Goal: Task Accomplishment & Management: Manage account settings

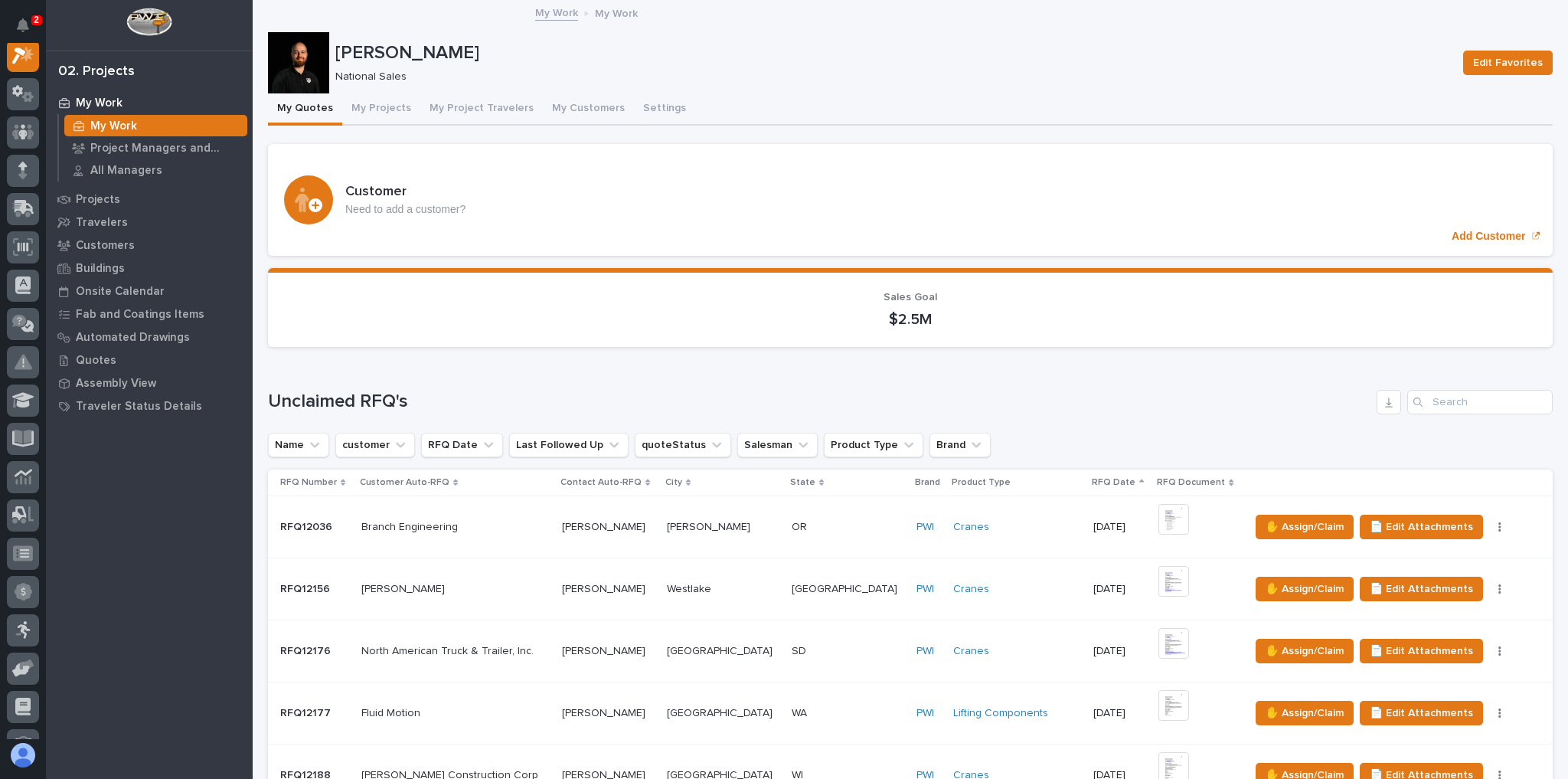
click at [295, 109] on button "My Quotes" at bounding box center [305, 109] width 74 height 32
click at [29, 29] on button "Notifications" at bounding box center [23, 25] width 32 height 32
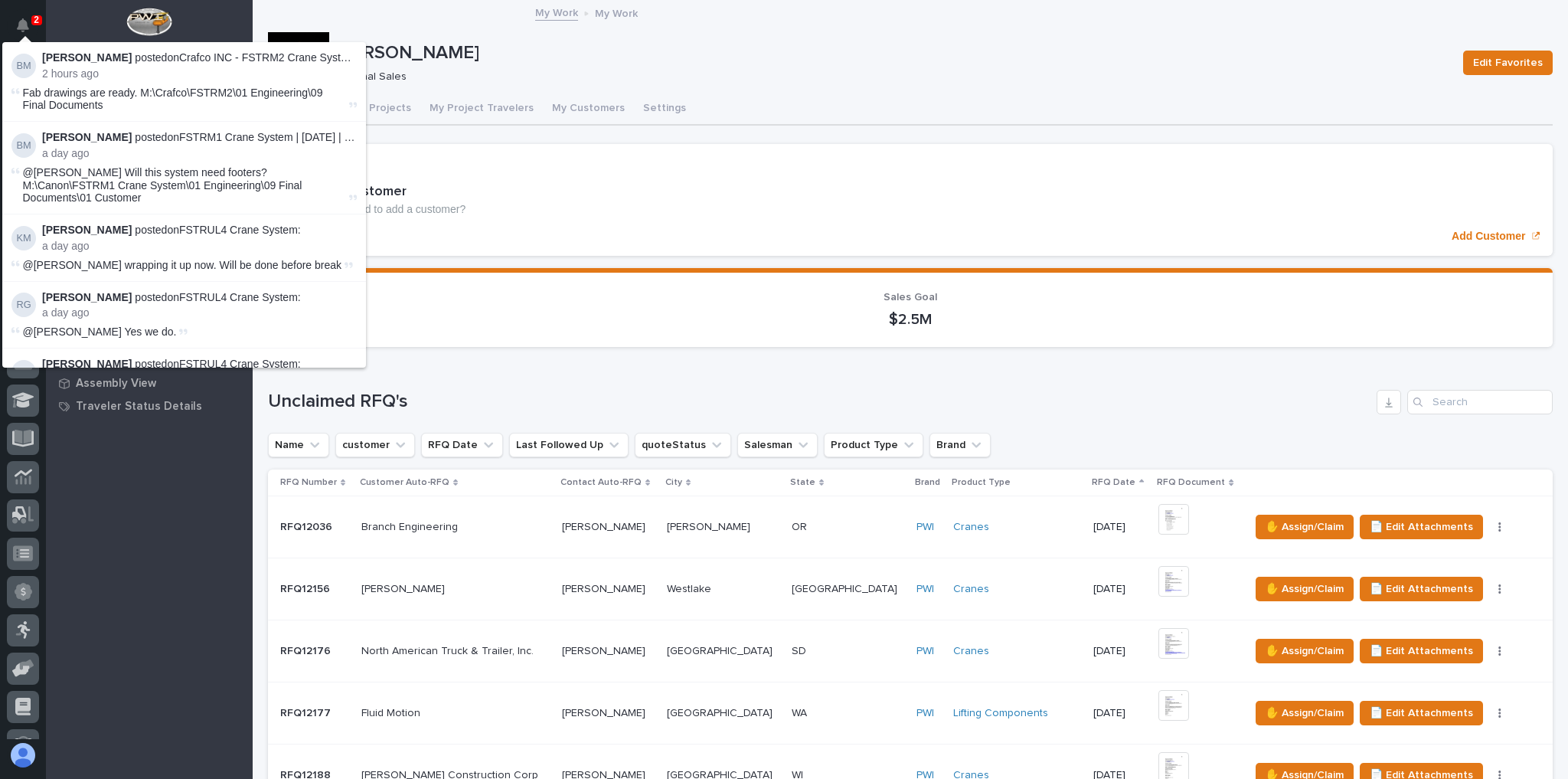
scroll to position [39, 0]
click at [651, 65] on div "[PERSON_NAME] National Sales" at bounding box center [893, 63] width 1115 height 42
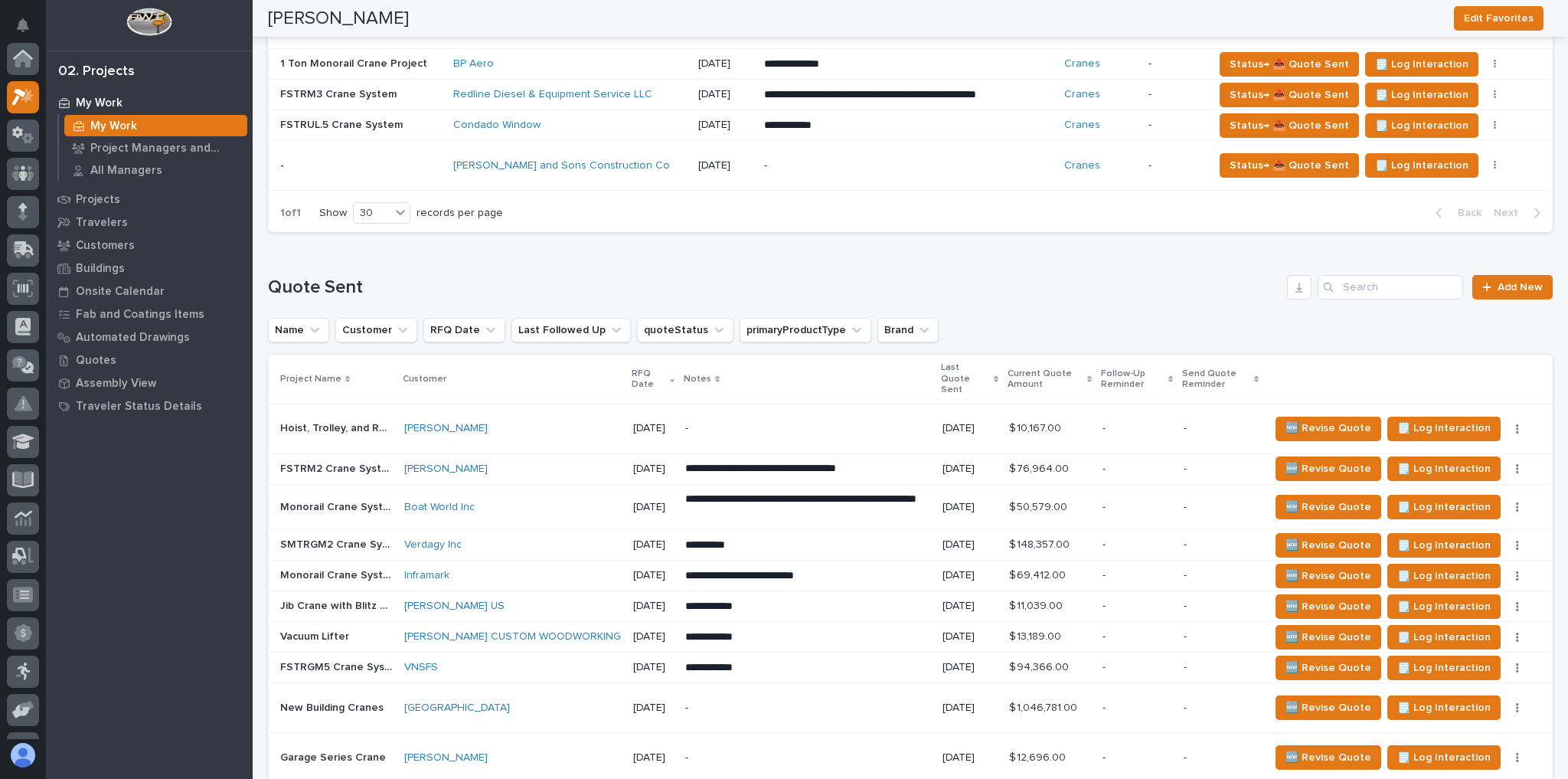
scroll to position [1408, 0]
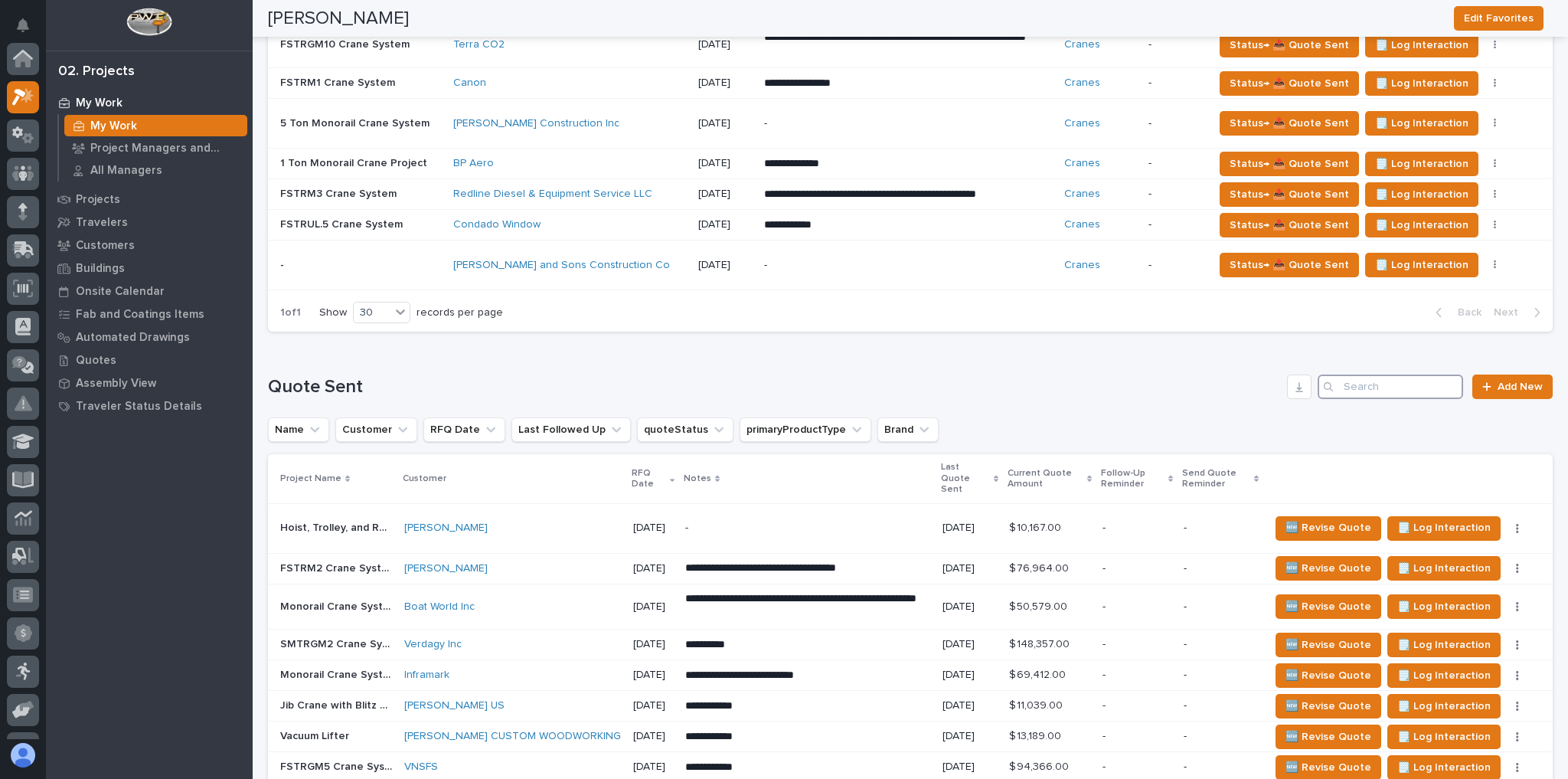
click at [1388, 376] on input "Search" at bounding box center [1390, 386] width 146 height 25
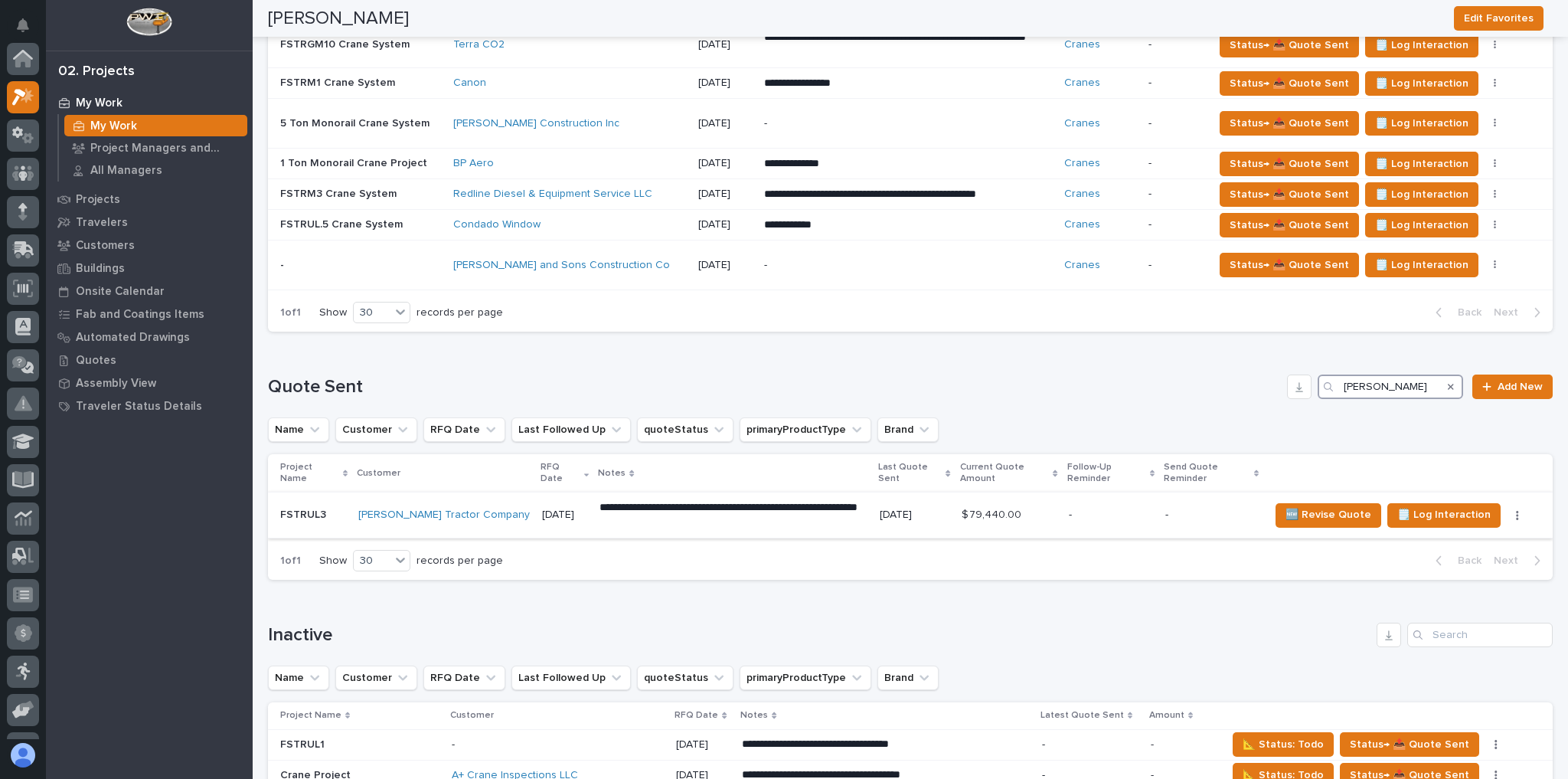
type input "[PERSON_NAME]"
click at [1159, 492] on td "-" at bounding box center [1212, 515] width 105 height 46
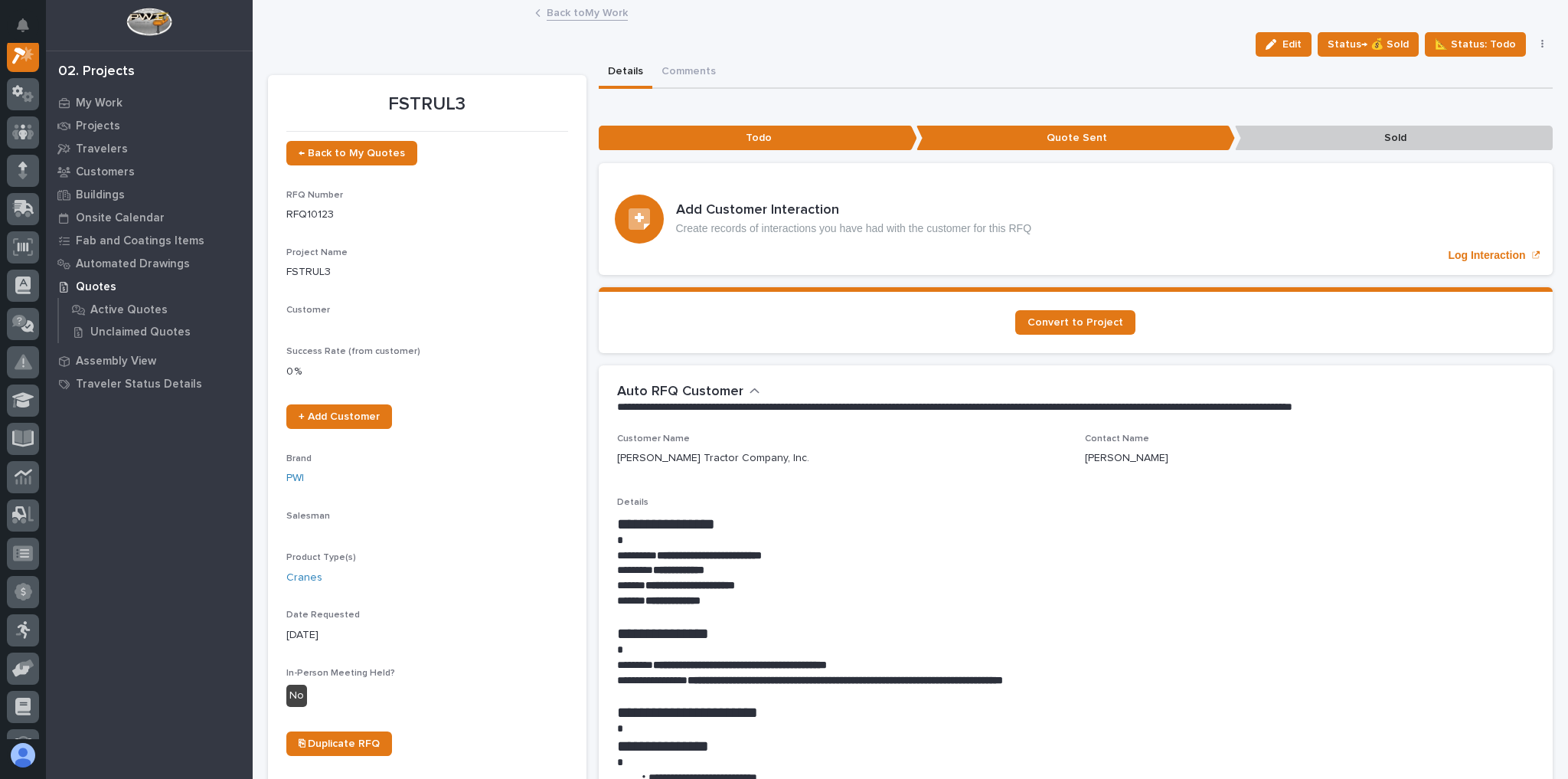
scroll to position [39, 0]
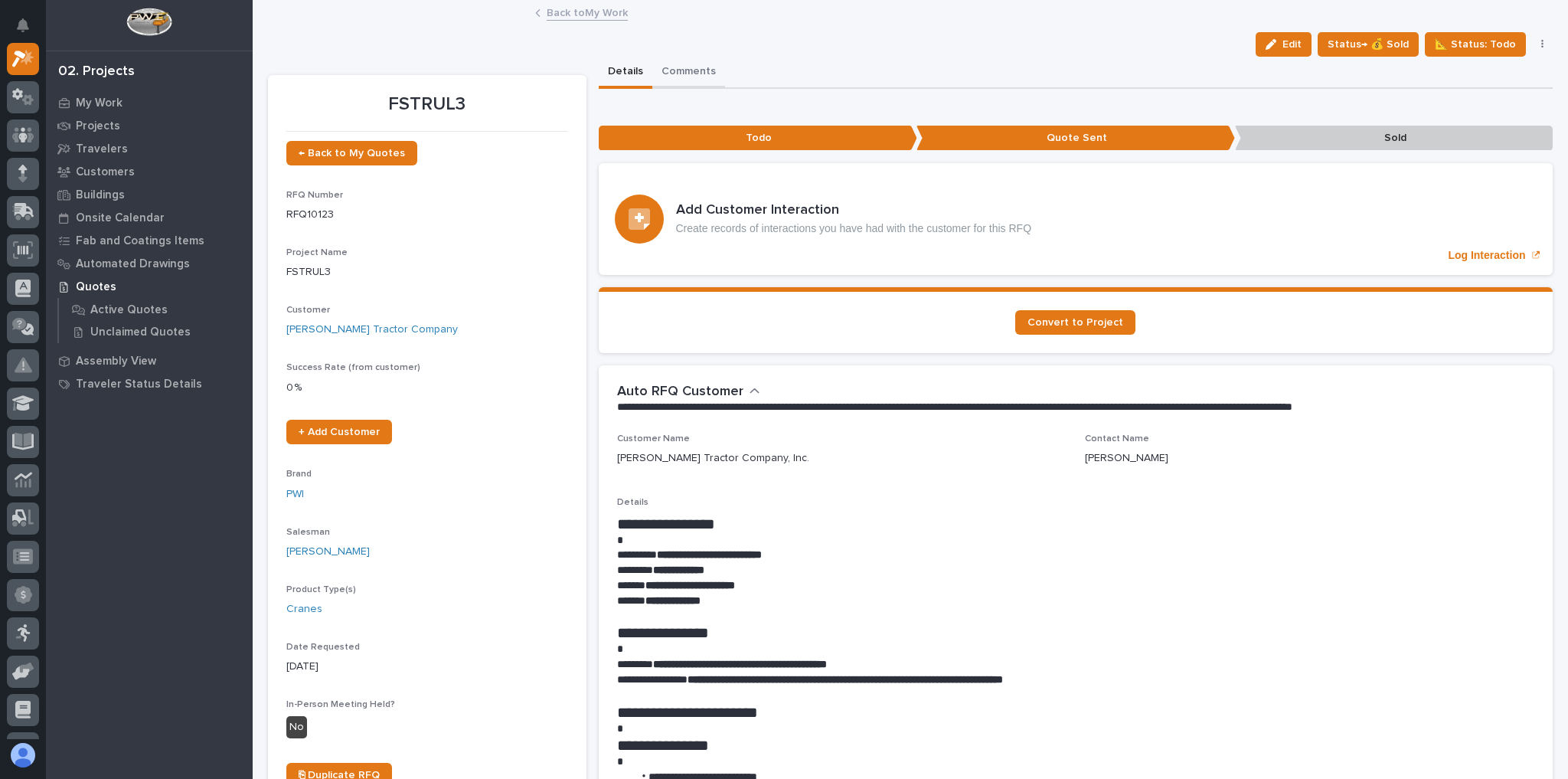
click at [683, 73] on button "Comments" at bounding box center [688, 72] width 72 height 32
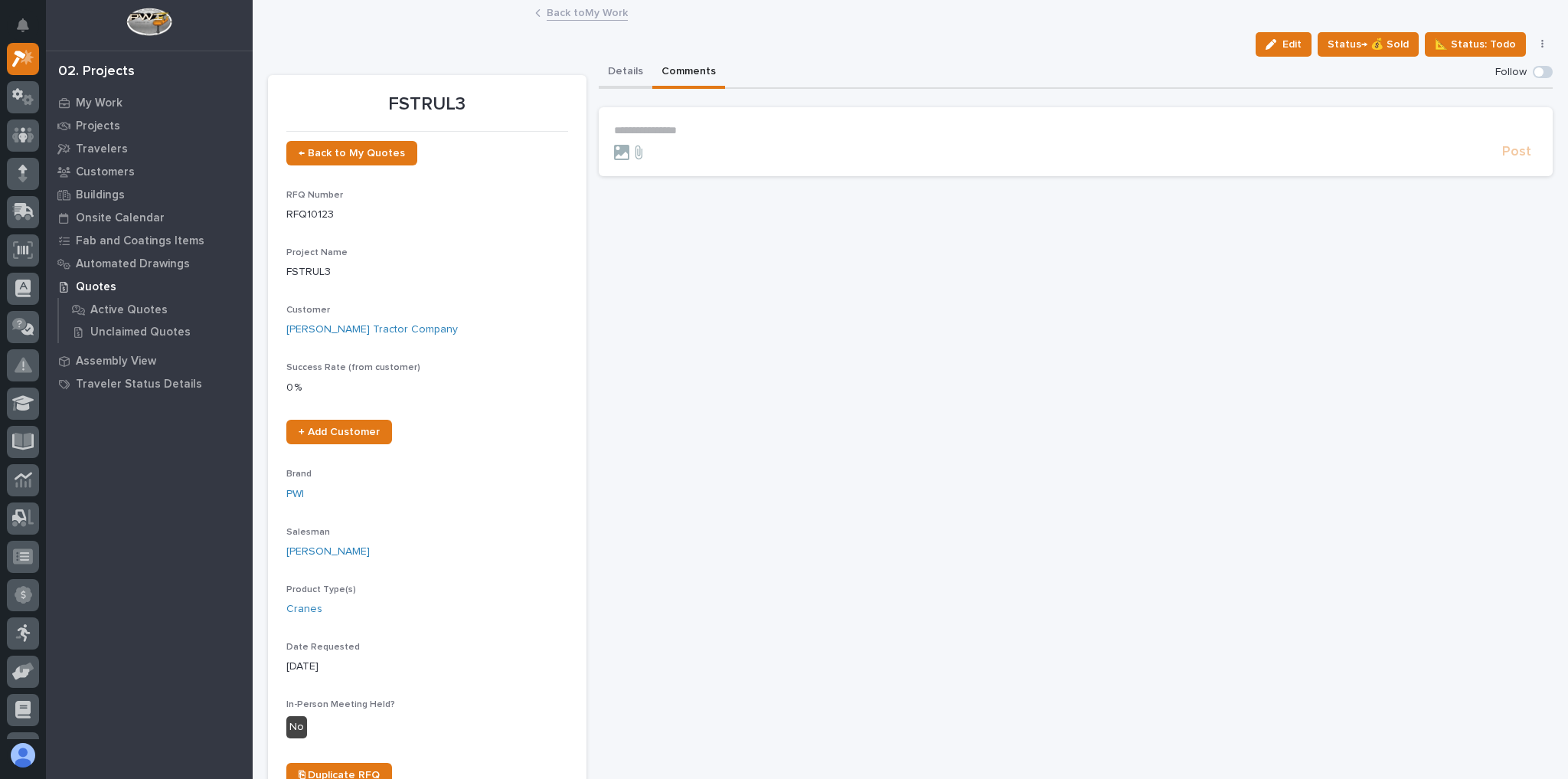
click at [635, 70] on button "Details" at bounding box center [625, 72] width 54 height 32
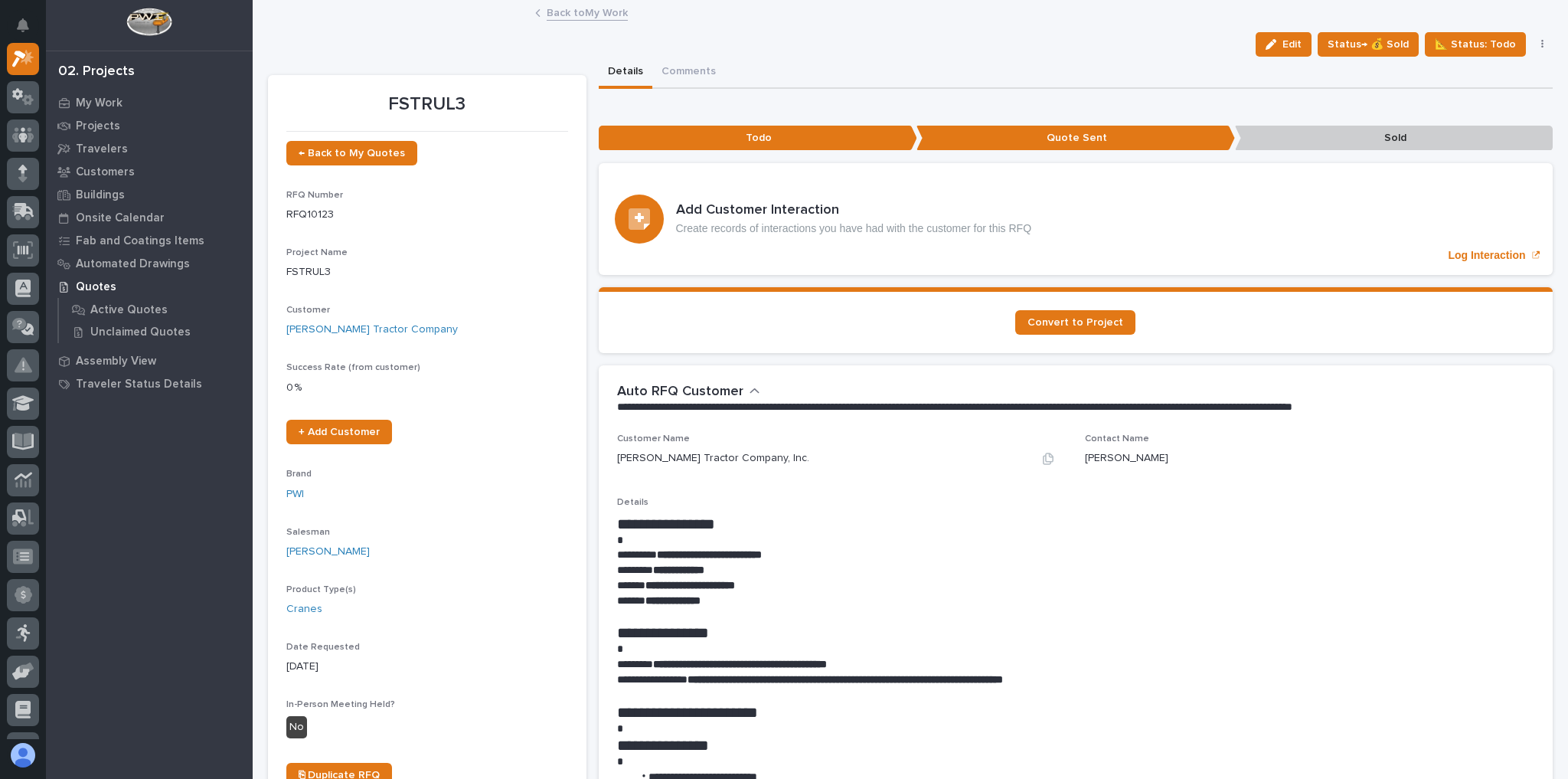
scroll to position [159, 0]
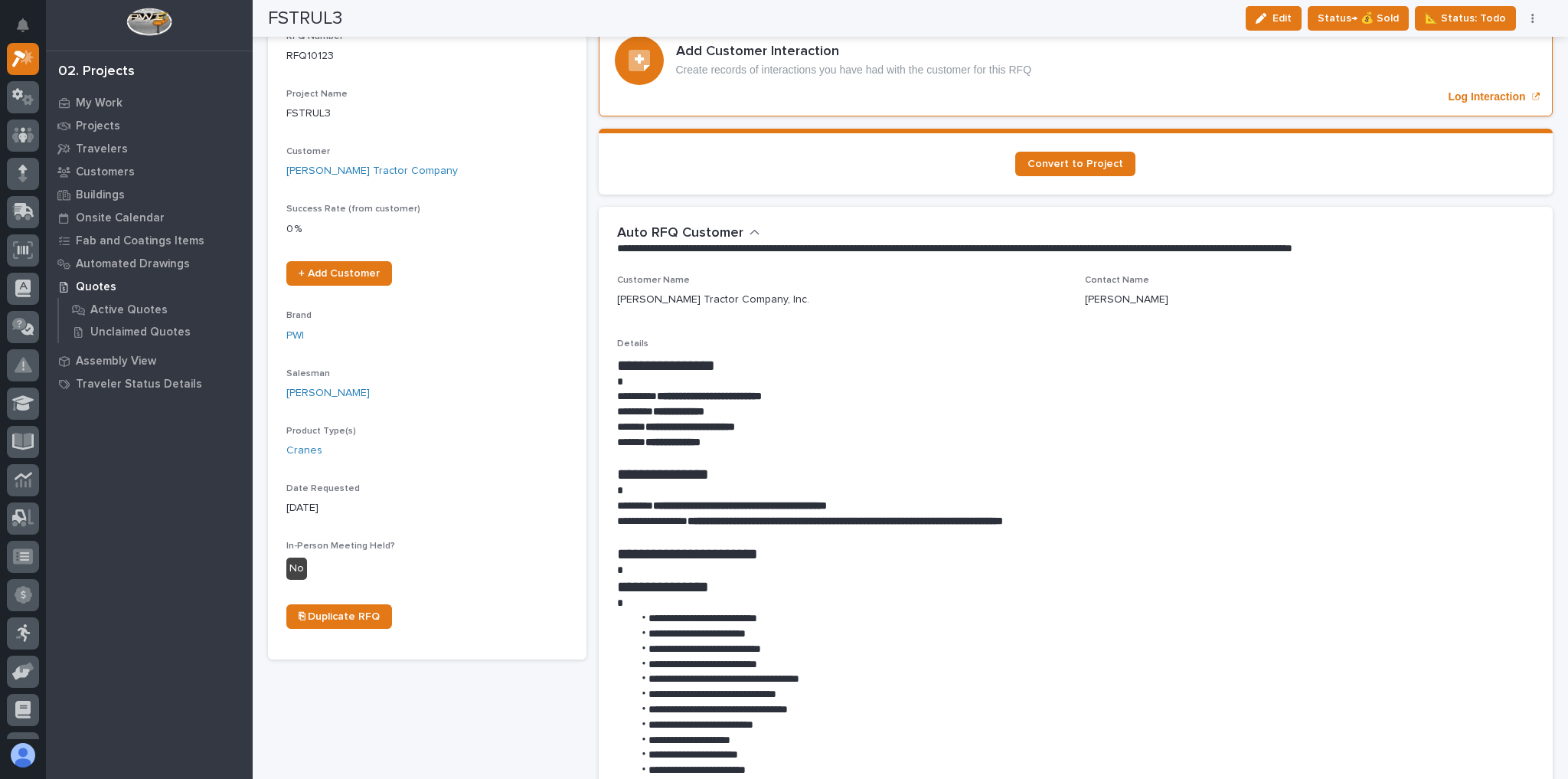
click at [1274, 26] on button "Edit" at bounding box center [1273, 18] width 56 height 25
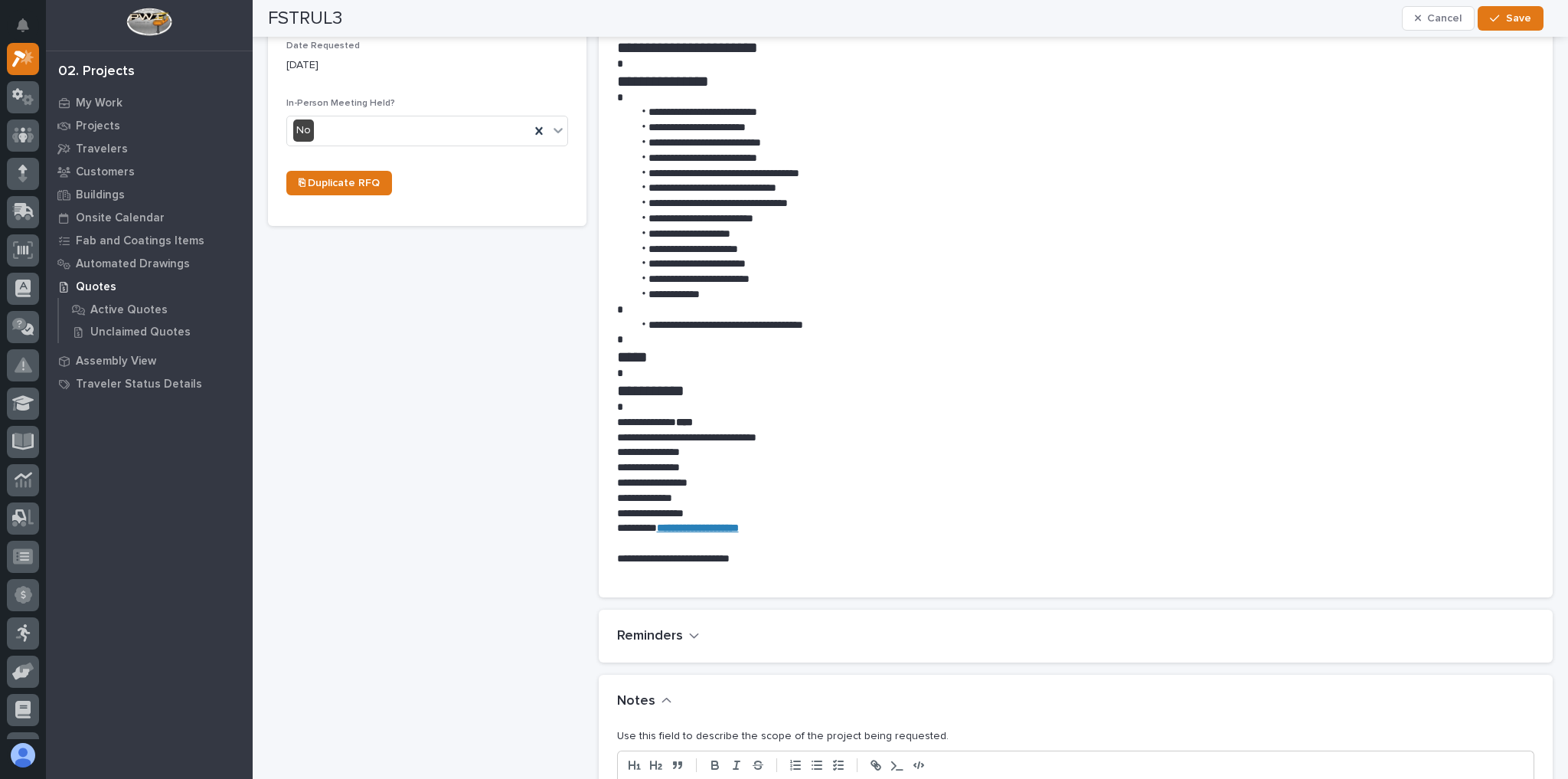
scroll to position [771, 0]
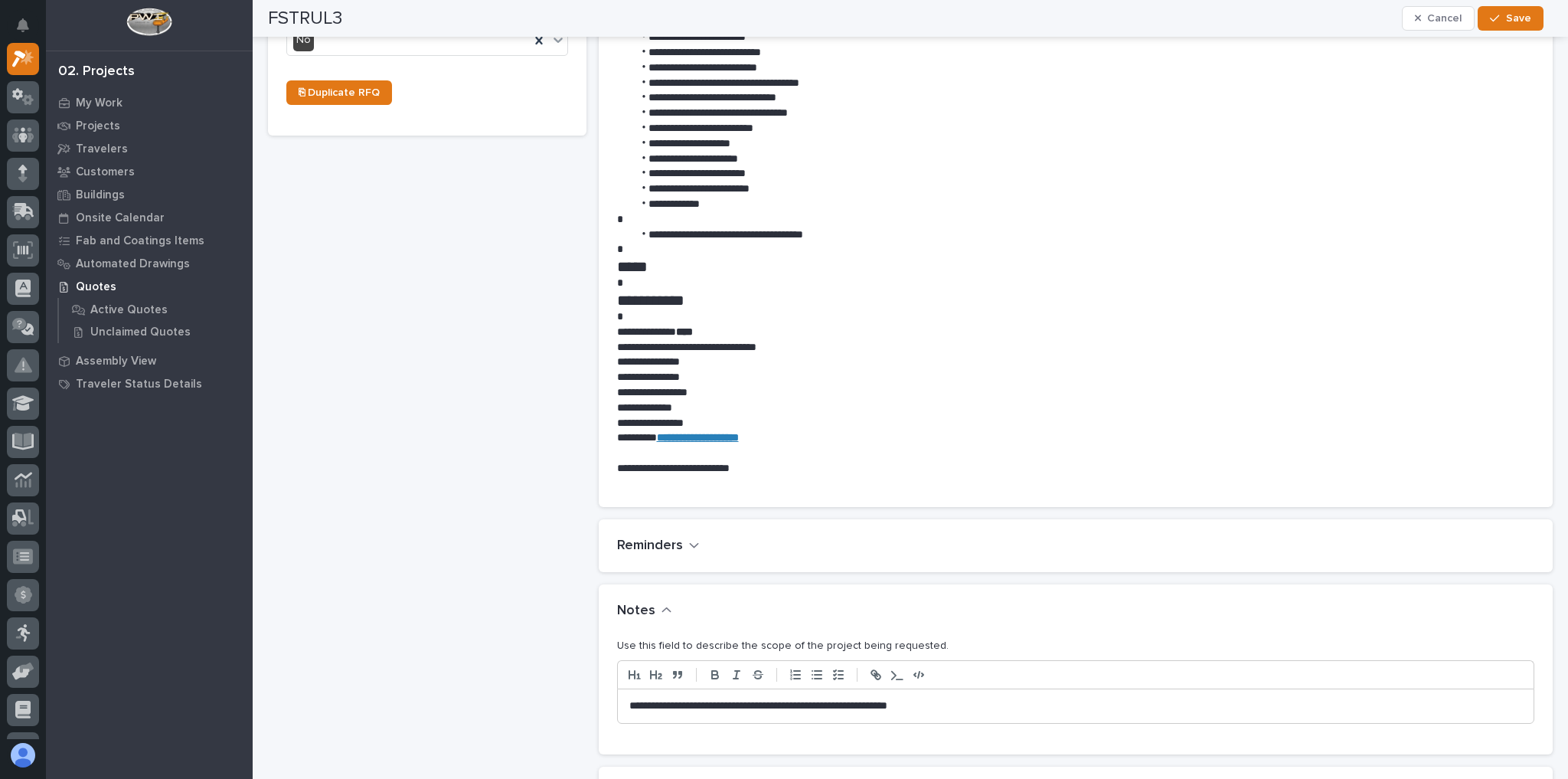
click at [967, 700] on p "**********" at bounding box center [1072, 706] width 886 height 15
click at [1508, 16] on span "Save" at bounding box center [1517, 19] width 25 height 14
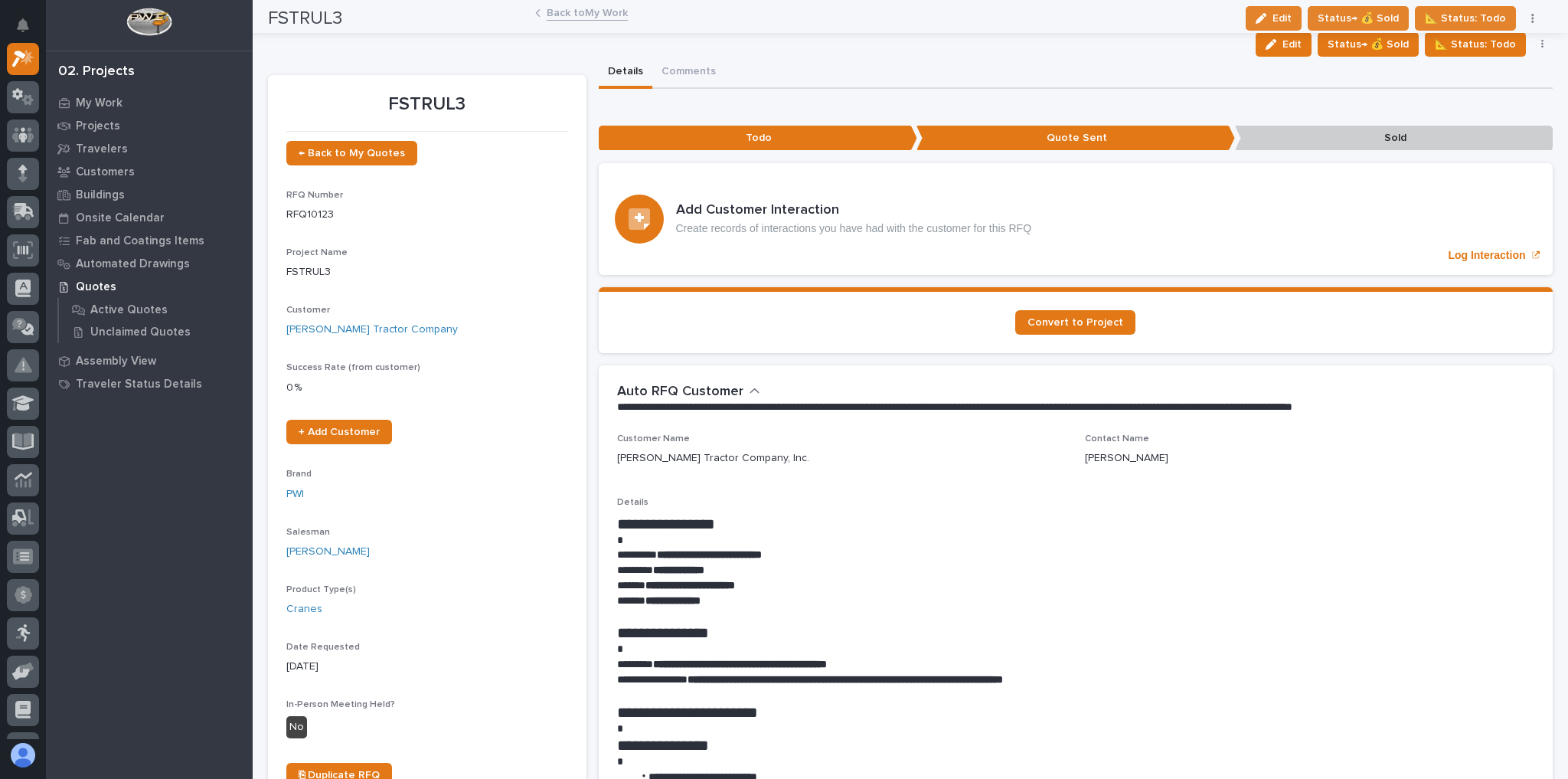
scroll to position [0, 0]
click at [1459, 253] on p "Log Interaction" at bounding box center [1487, 255] width 77 height 13
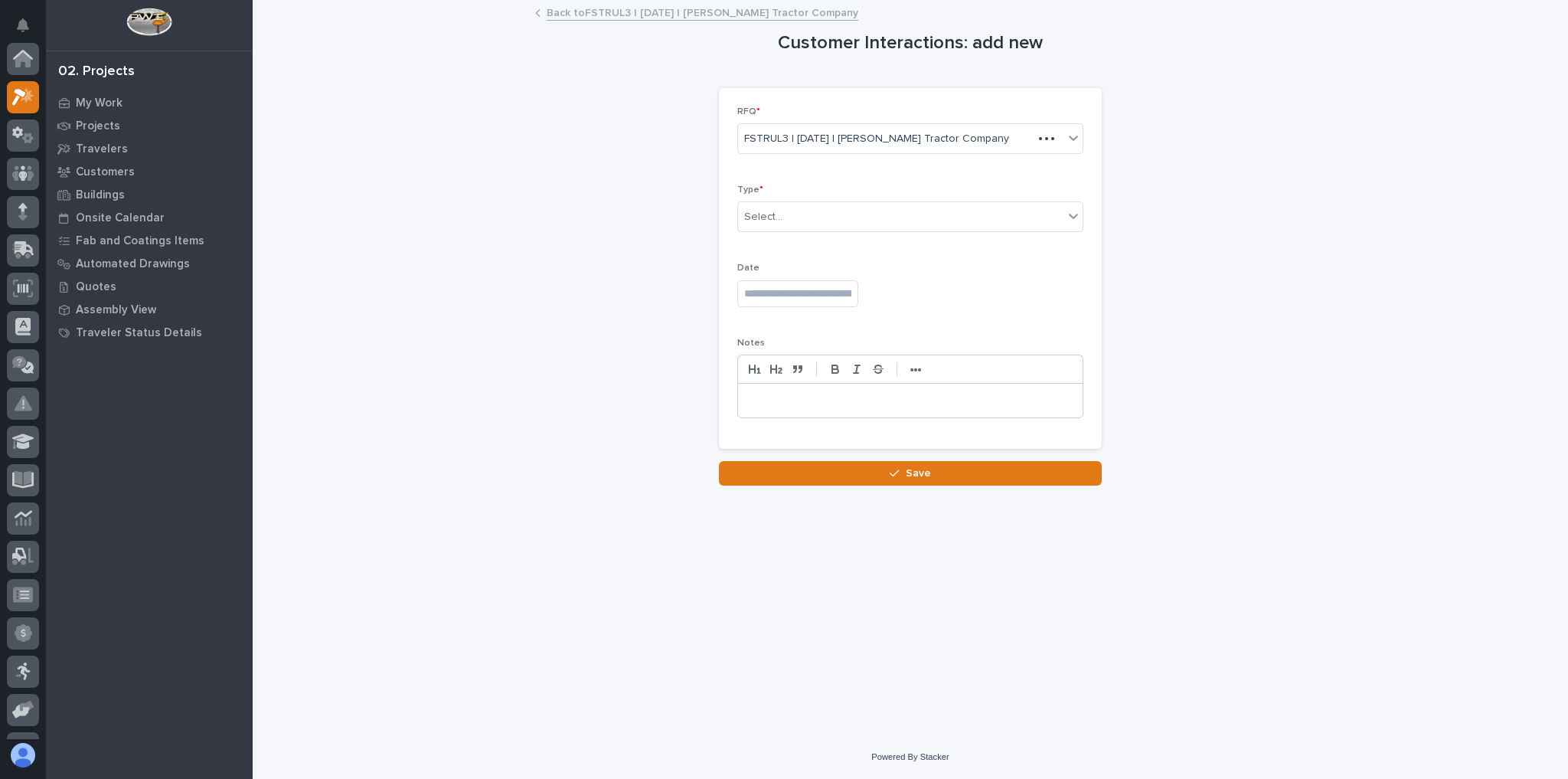
scroll to position [39, 0]
click at [833, 218] on div "Select..." at bounding box center [901, 216] width 326 height 25
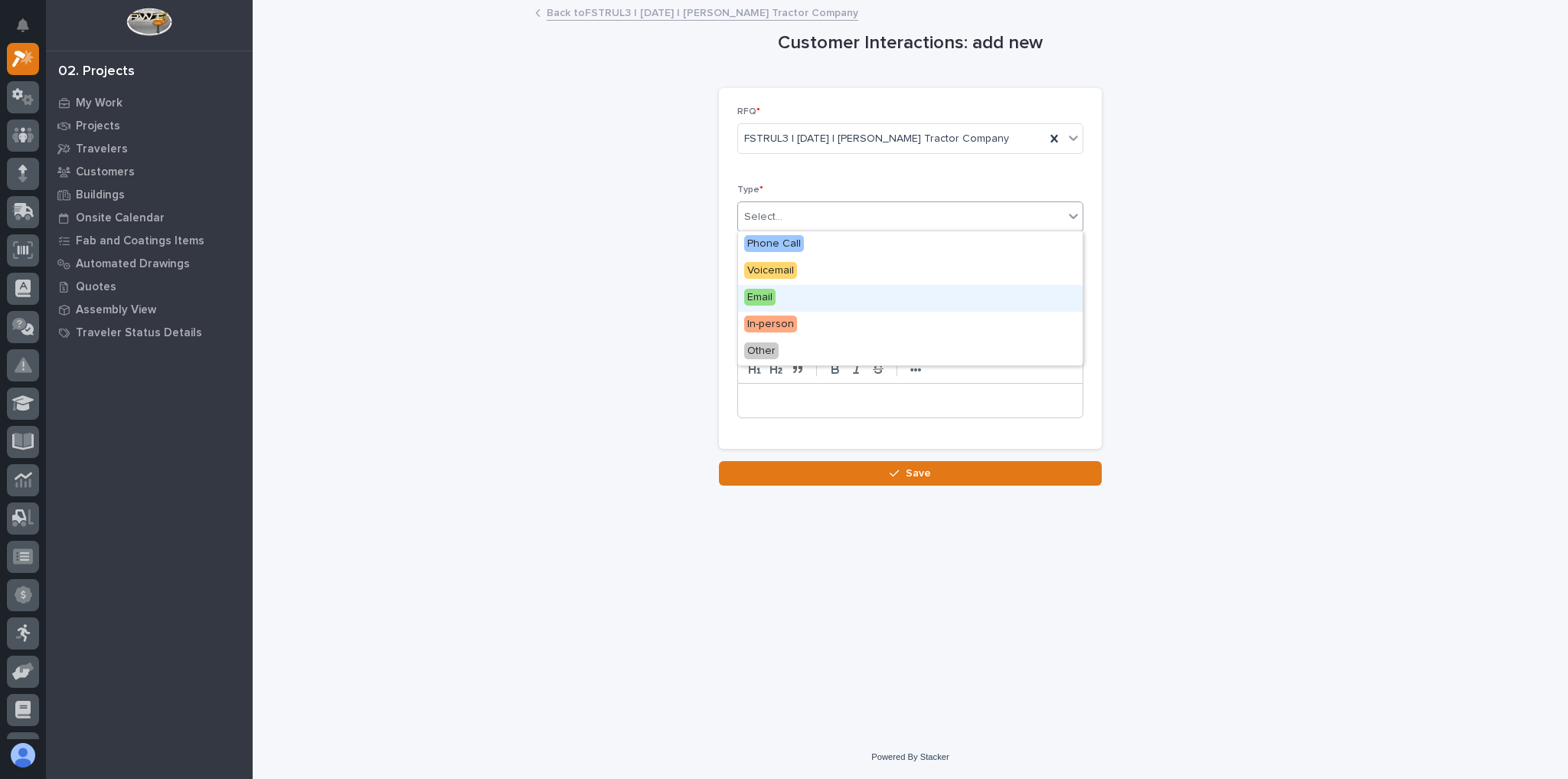
click at [806, 296] on div "Email" at bounding box center [910, 298] width 344 height 27
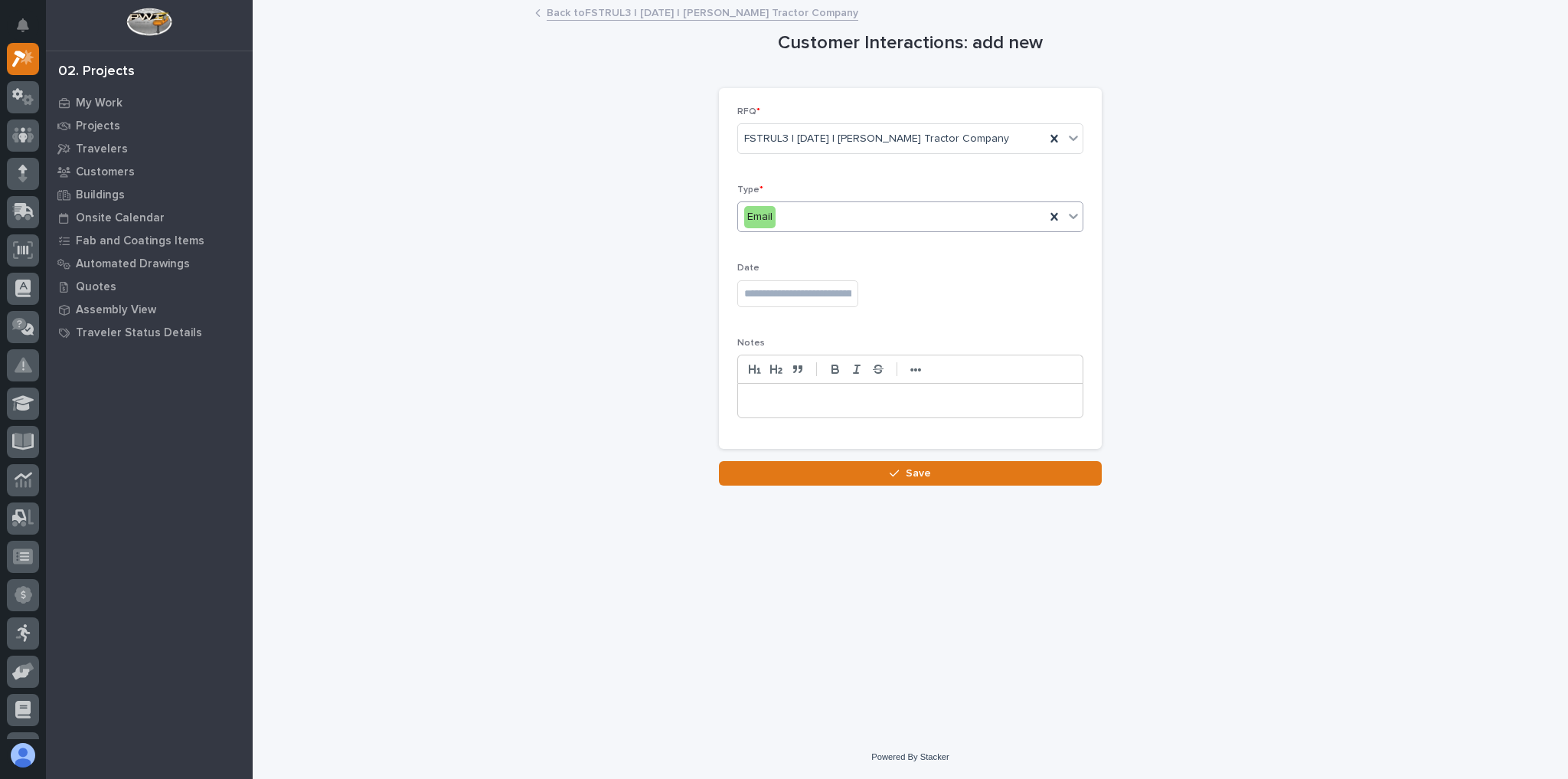
click at [821, 474] on button "Save" at bounding box center [910, 472] width 383 height 25
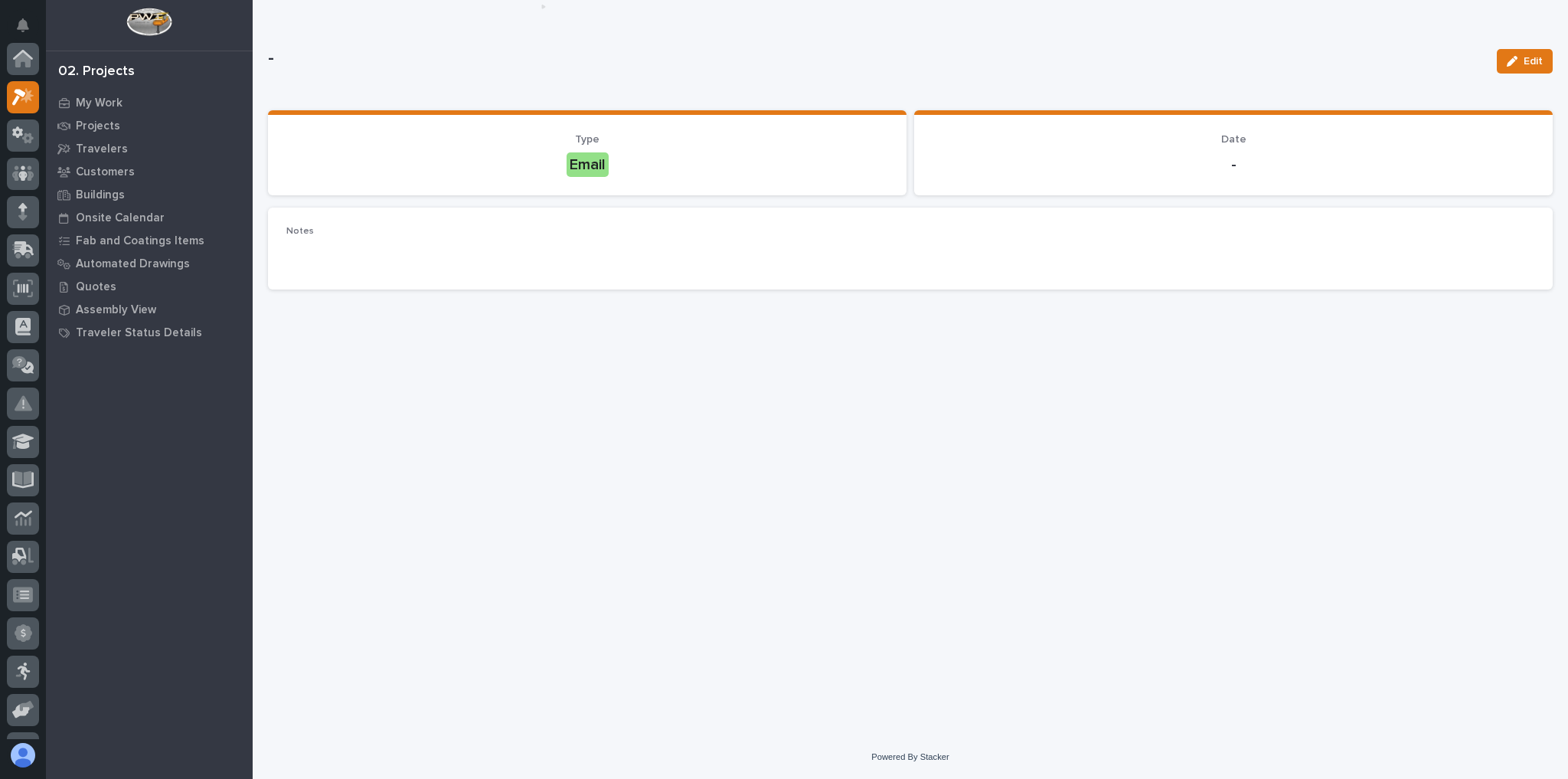
scroll to position [39, 0]
click at [38, 63] on div at bounding box center [23, 59] width 32 height 32
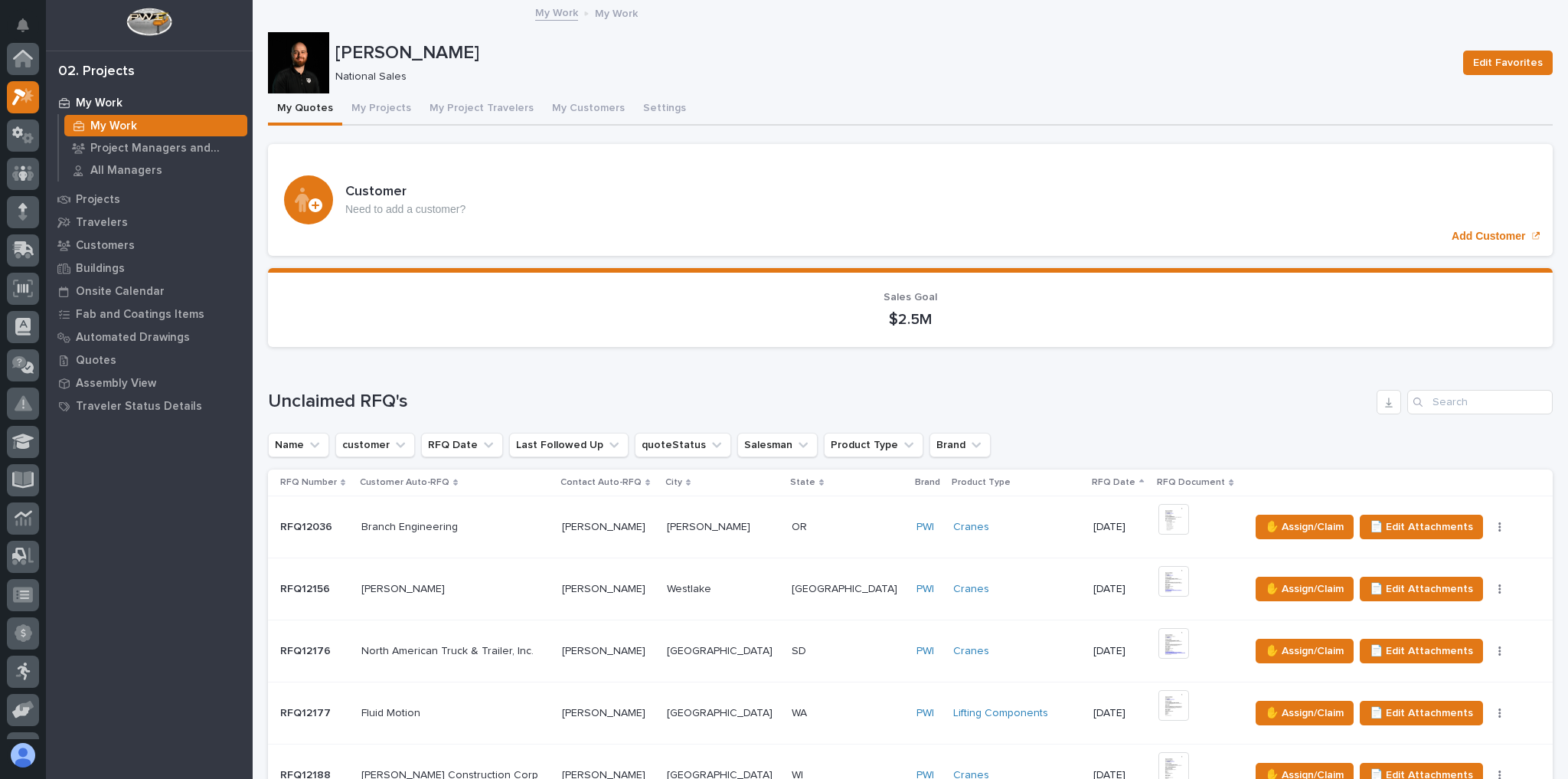
scroll to position [39, 0]
click at [22, 59] on icon at bounding box center [27, 56] width 13 height 15
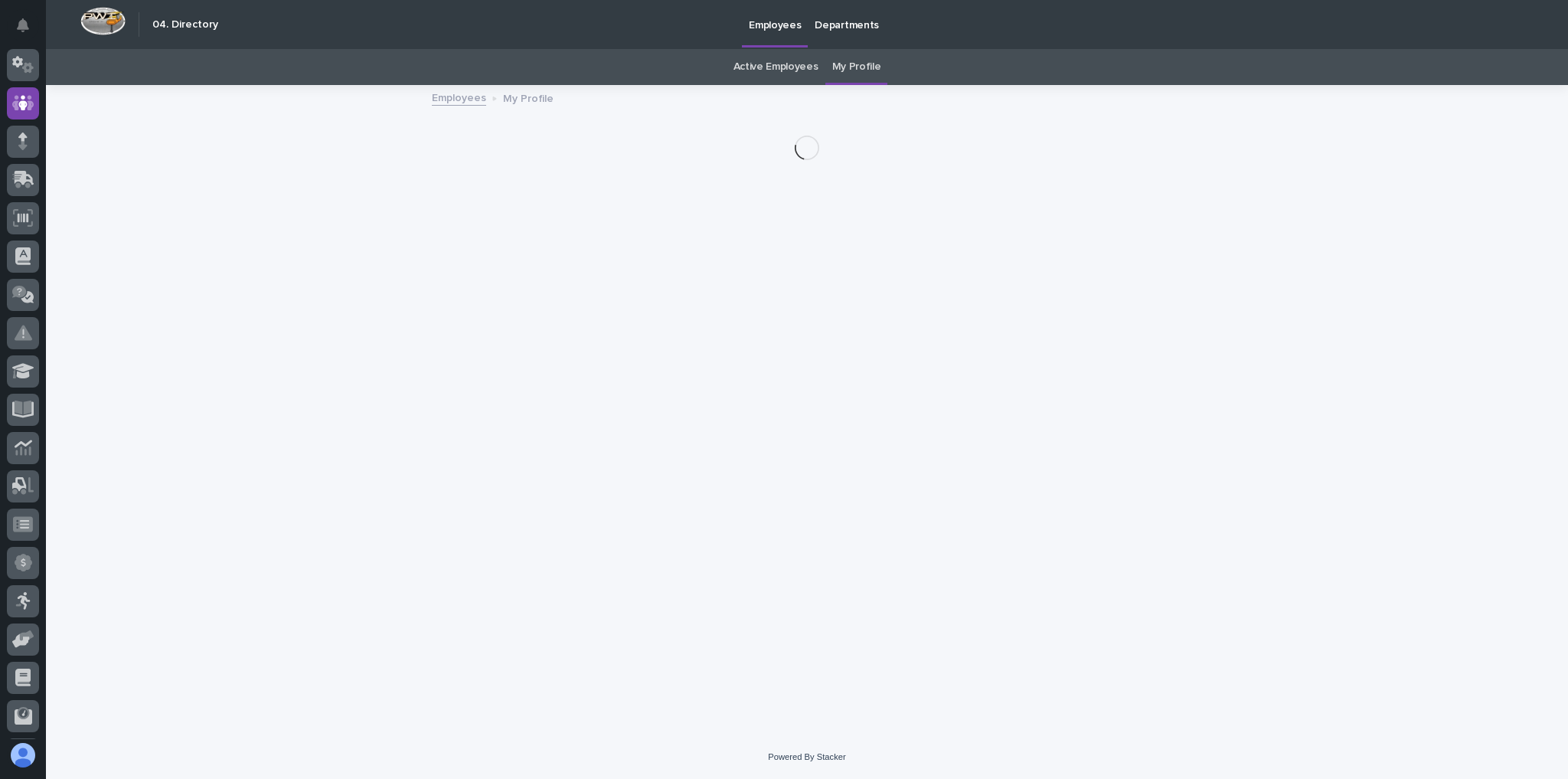
scroll to position [53, 0]
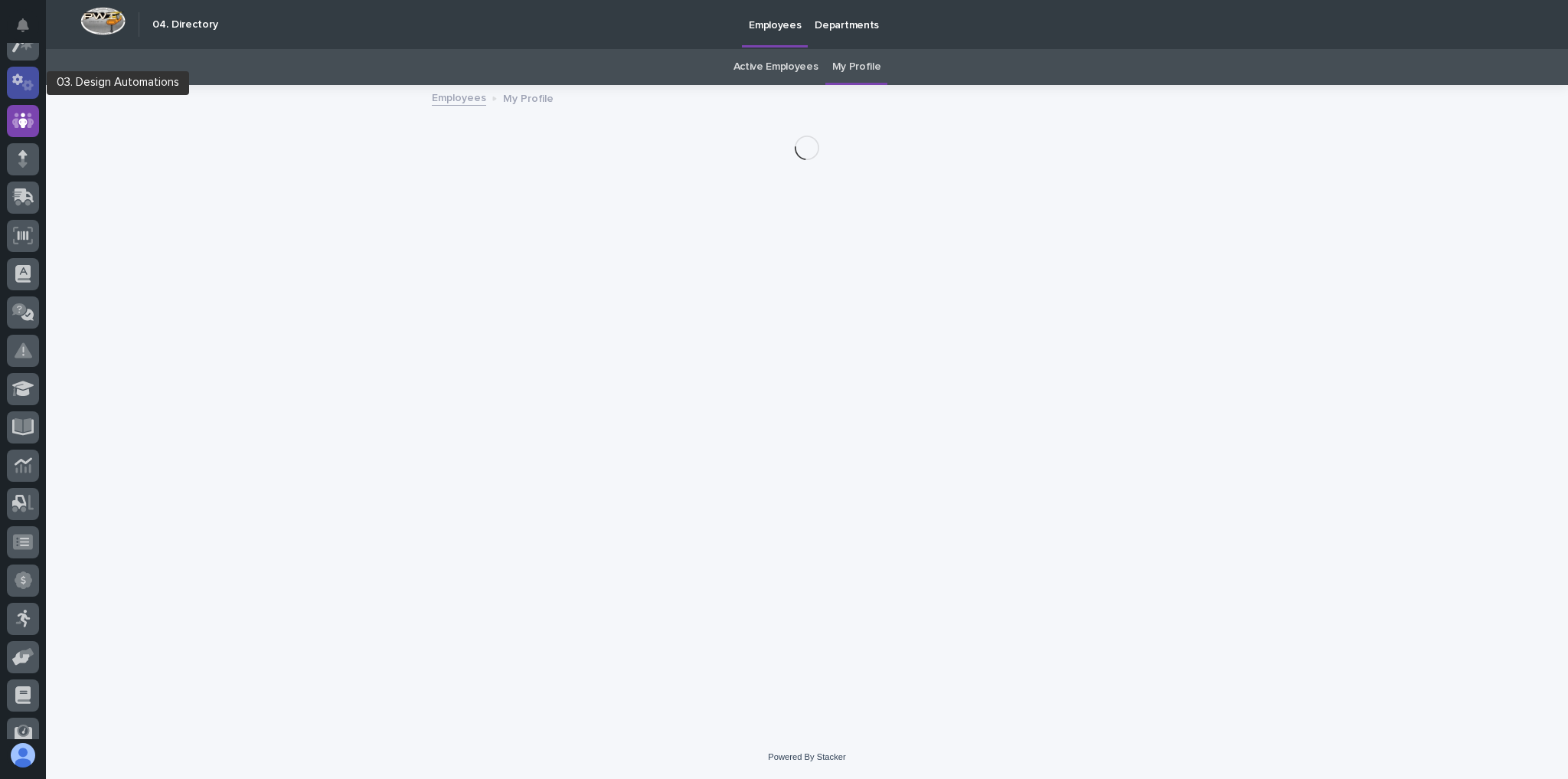
click at [27, 73] on icon at bounding box center [23, 82] width 22 height 18
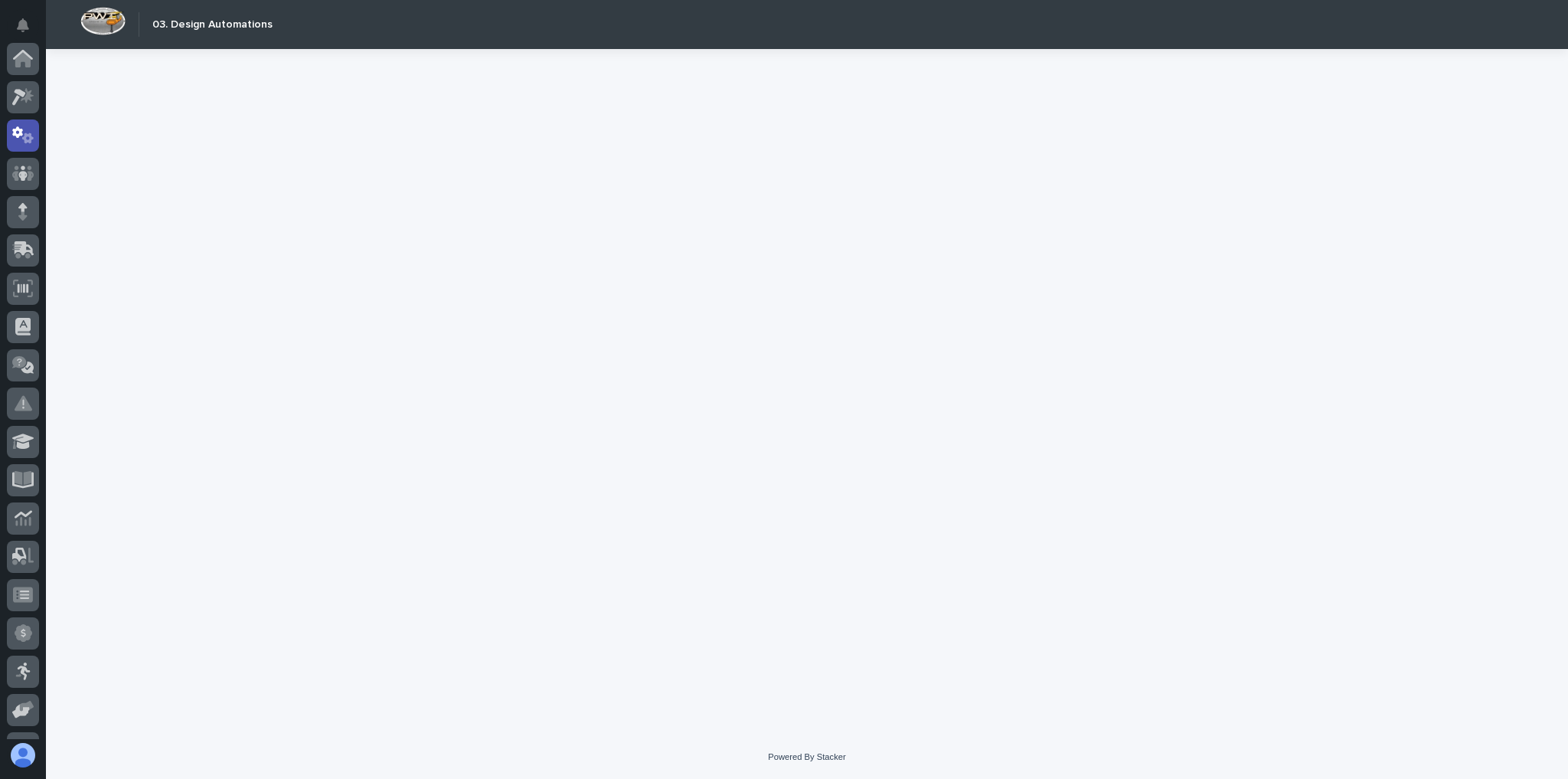
scroll to position [76, 0]
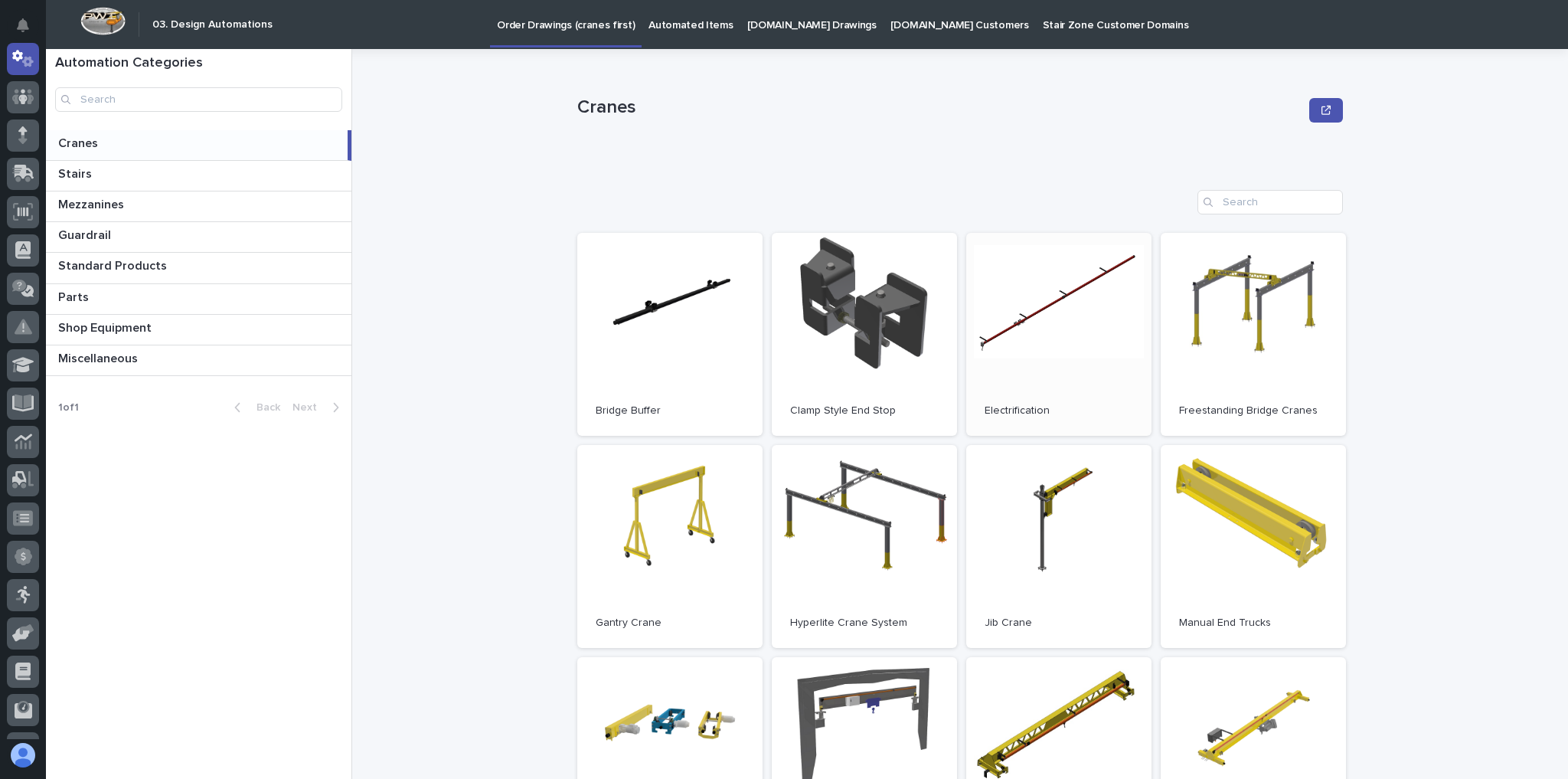
click at [1138, 383] on link "Open" at bounding box center [1059, 334] width 186 height 202
click at [1191, 323] on link "Open" at bounding box center [1252, 334] width 186 height 202
